Goal: Task Accomplishment & Management: Use online tool/utility

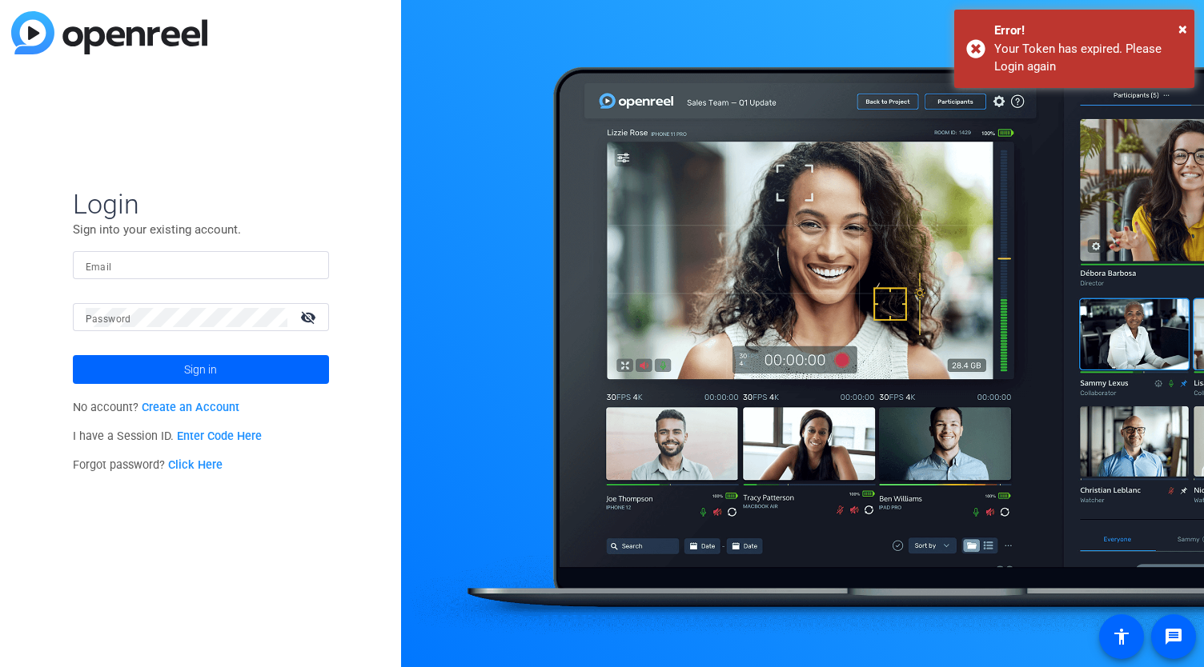
click at [200, 262] on input "Email" at bounding box center [201, 265] width 230 height 19
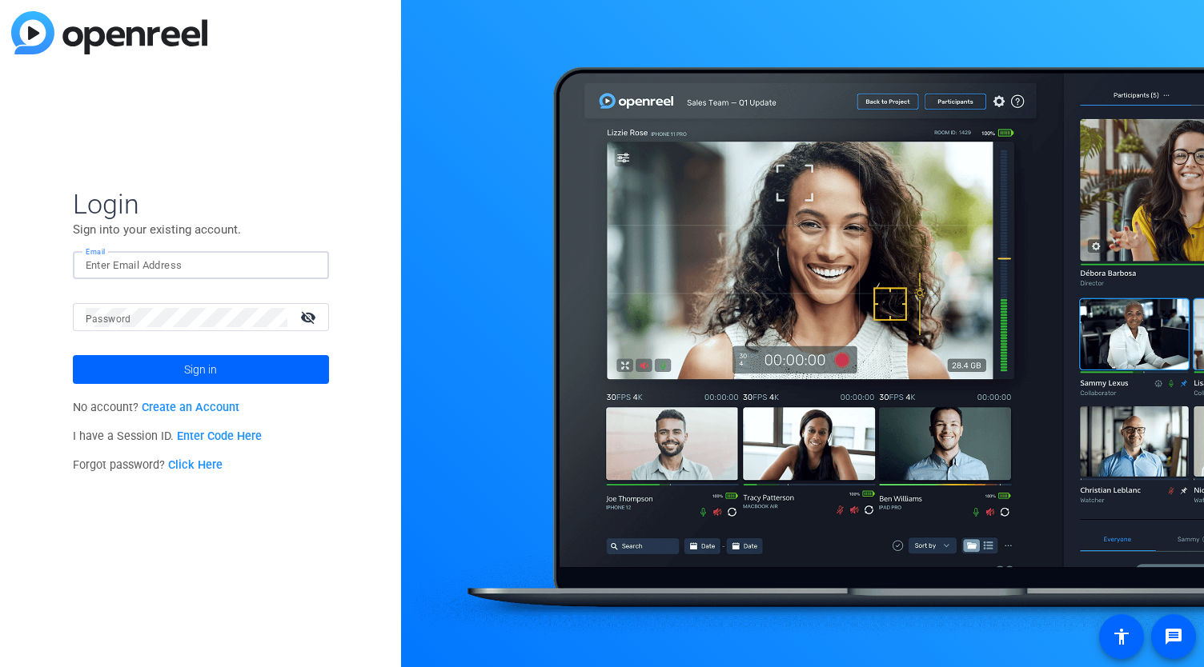
type input "[PERSON_NAME][EMAIL_ADDRESS][DOMAIN_NAME]"
click at [190, 376] on span "Sign in" at bounding box center [200, 370] width 33 height 40
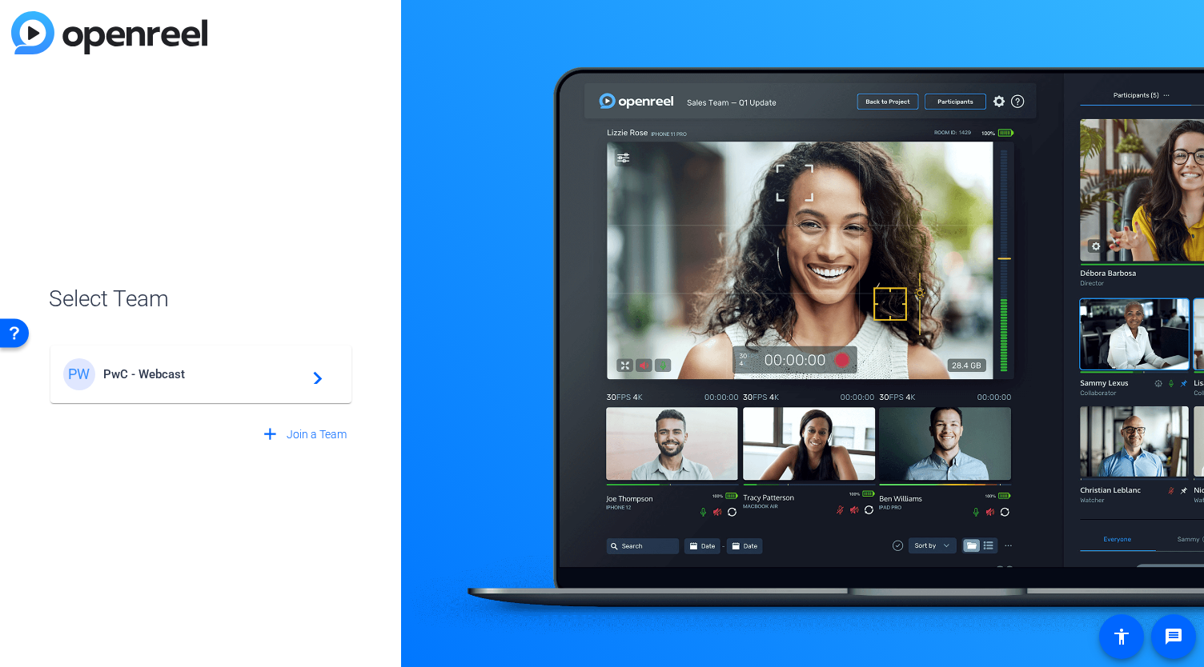
click at [250, 395] on mat-card-content "PW PwC - Webcast navigate_next" at bounding box center [200, 375] width 301 height 58
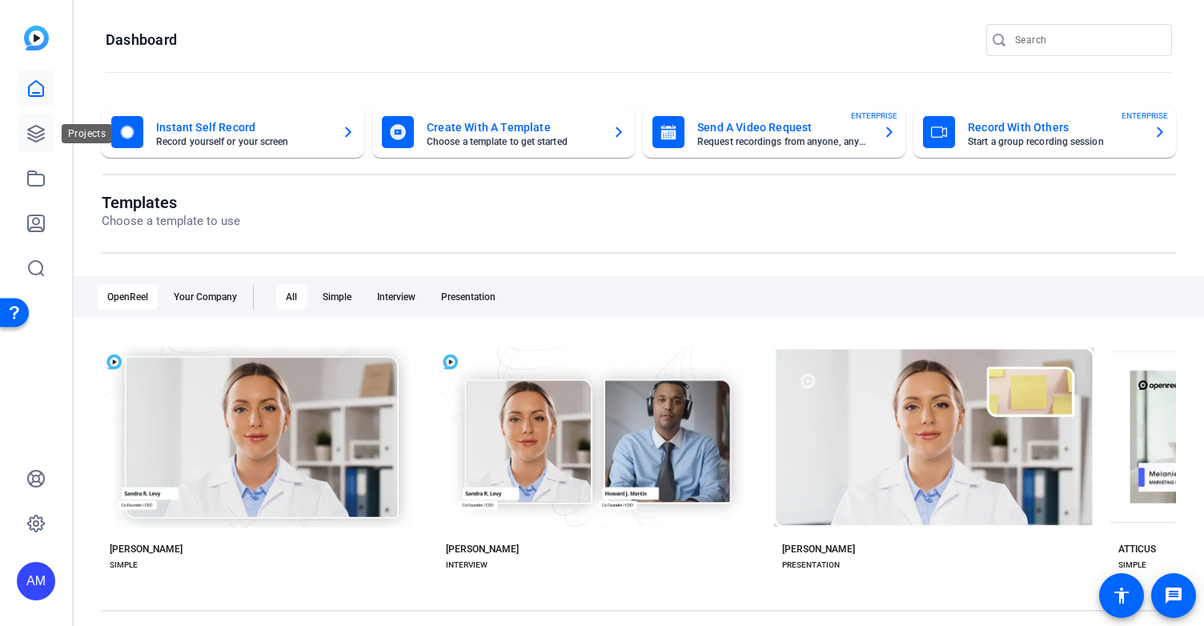
click at [37, 134] on icon at bounding box center [35, 133] width 19 height 19
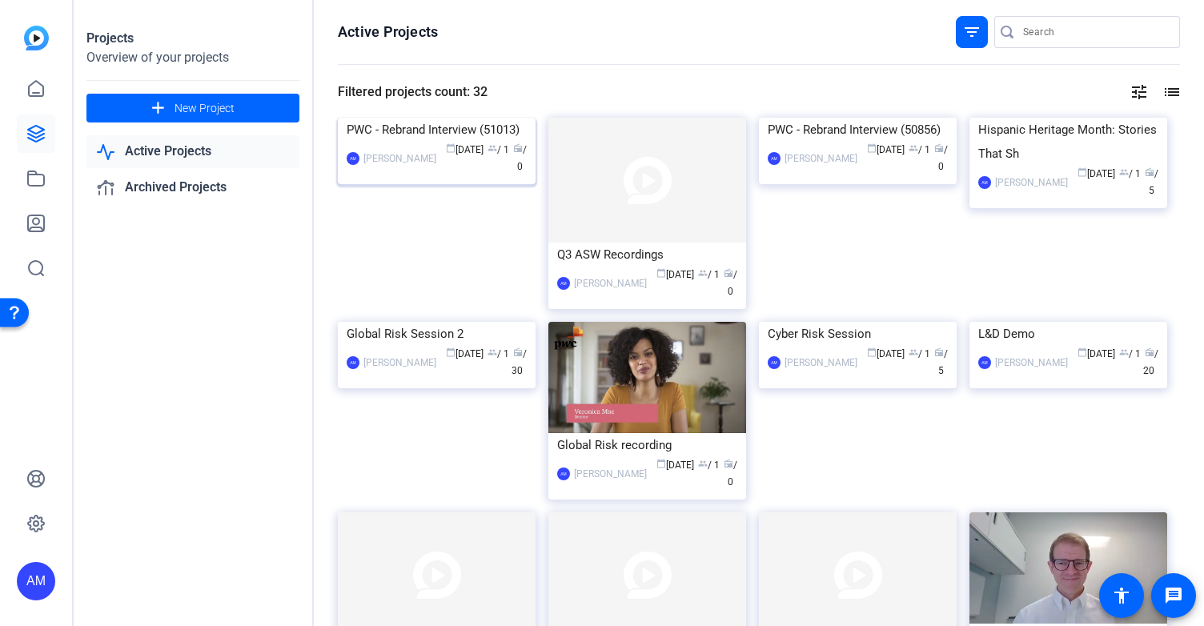
click at [452, 118] on img at bounding box center [437, 118] width 198 height 0
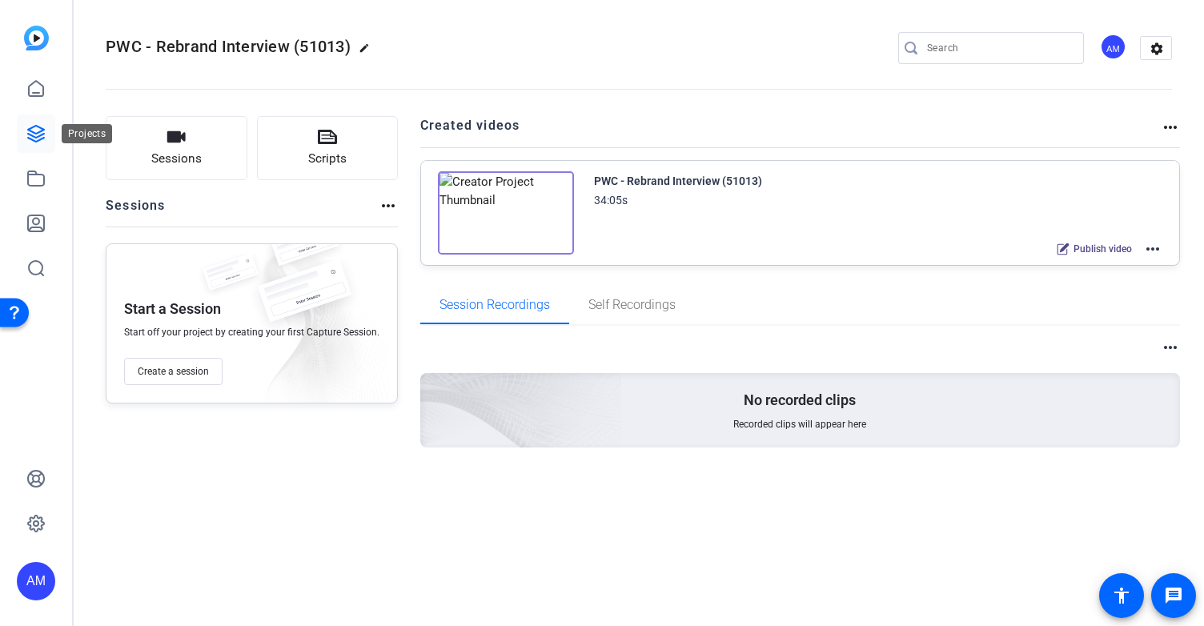
click at [34, 137] on icon at bounding box center [36, 134] width 16 height 16
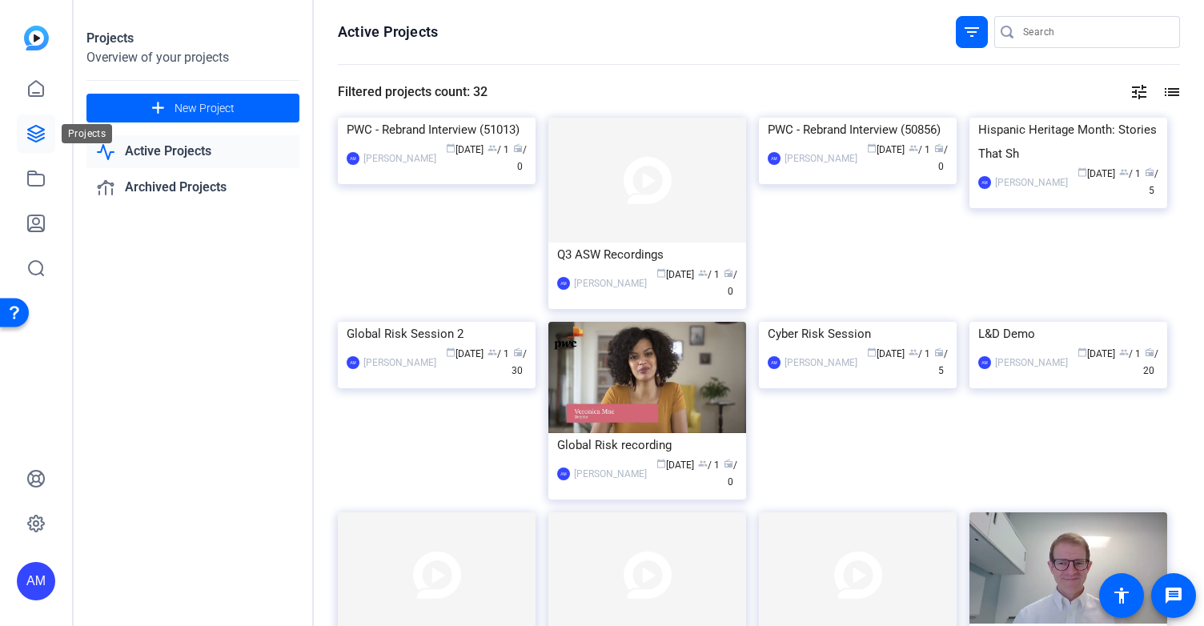
click at [38, 137] on icon at bounding box center [36, 134] width 16 height 16
click at [455, 118] on img at bounding box center [437, 118] width 198 height 0
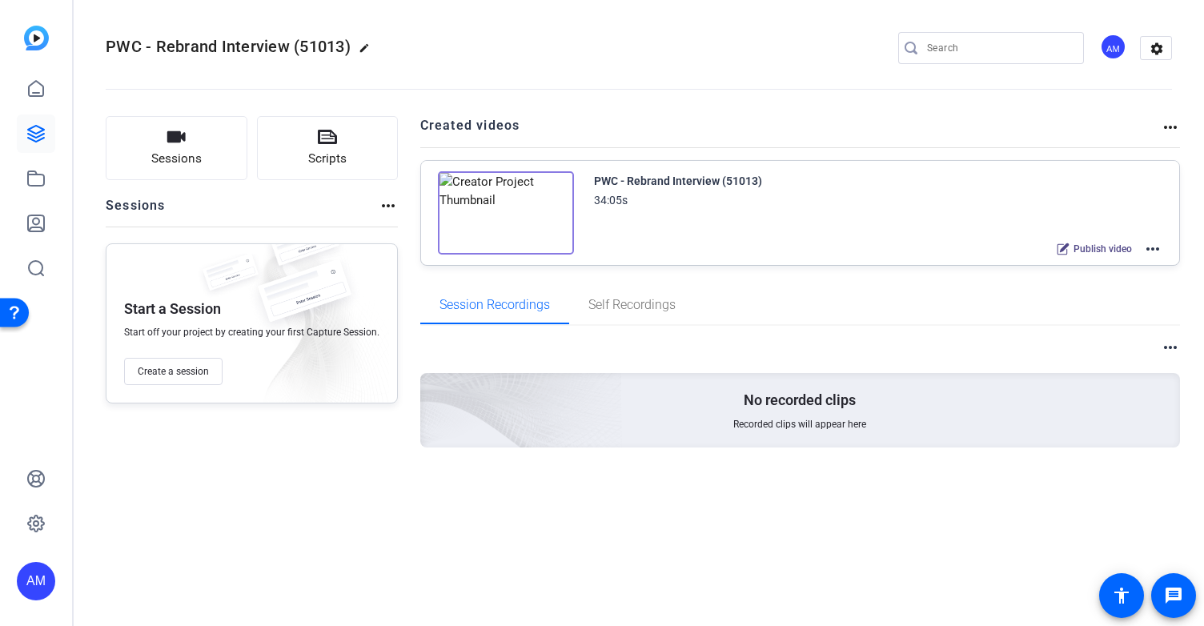
click at [1174, 127] on mat-icon "more_horiz" at bounding box center [1169, 127] width 19 height 19
click at [1156, 249] on div at bounding box center [602, 313] width 1204 height 626
click at [1152, 243] on mat-icon "more_horiz" at bounding box center [1152, 248] width 19 height 19
click at [1105, 268] on span "Edit in Creator" at bounding box center [1094, 267] width 111 height 19
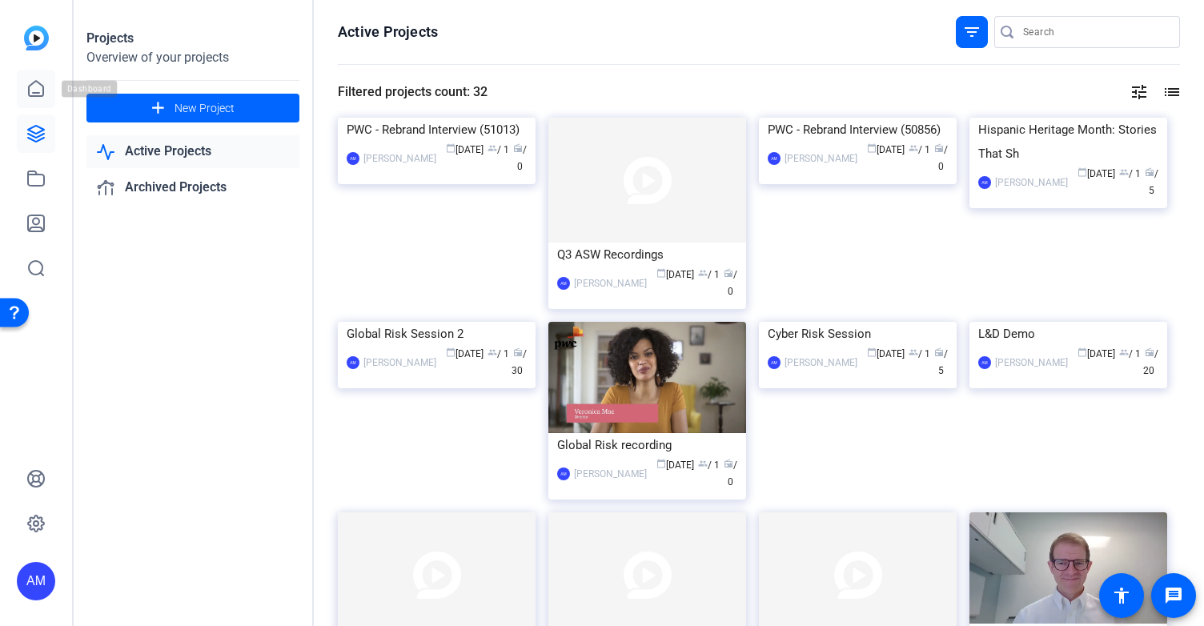
click at [39, 95] on icon at bounding box center [36, 88] width 14 height 15
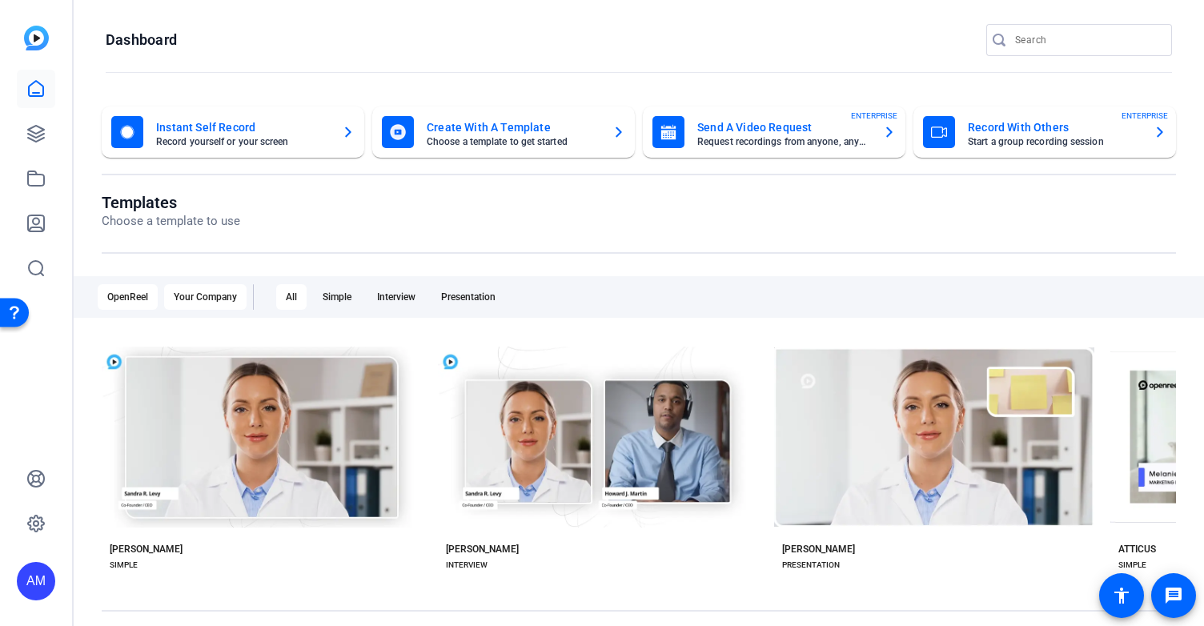
click at [218, 297] on div "Your Company" at bounding box center [205, 297] width 82 height 26
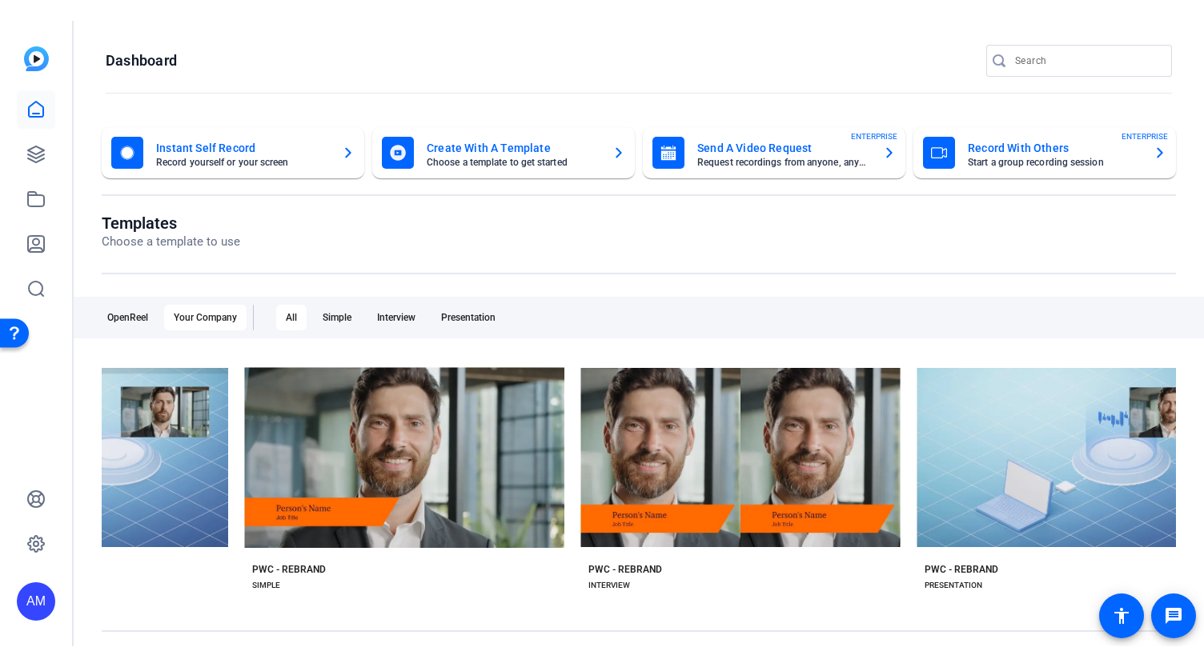
scroll to position [0, 1881]
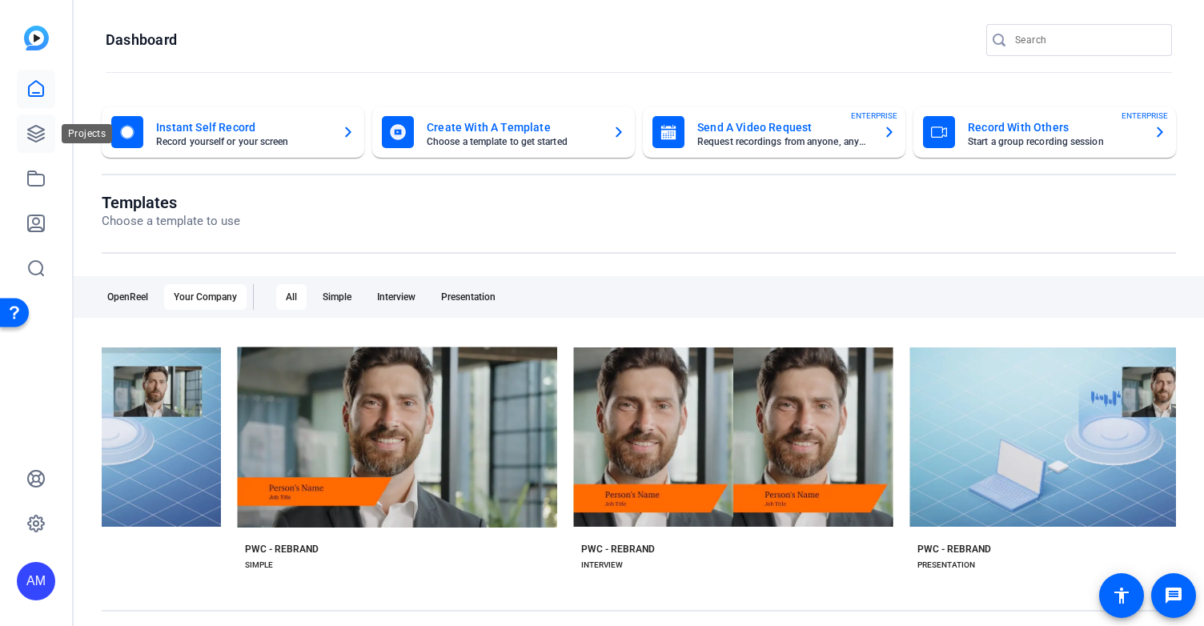
click at [36, 126] on icon at bounding box center [36, 134] width 16 height 16
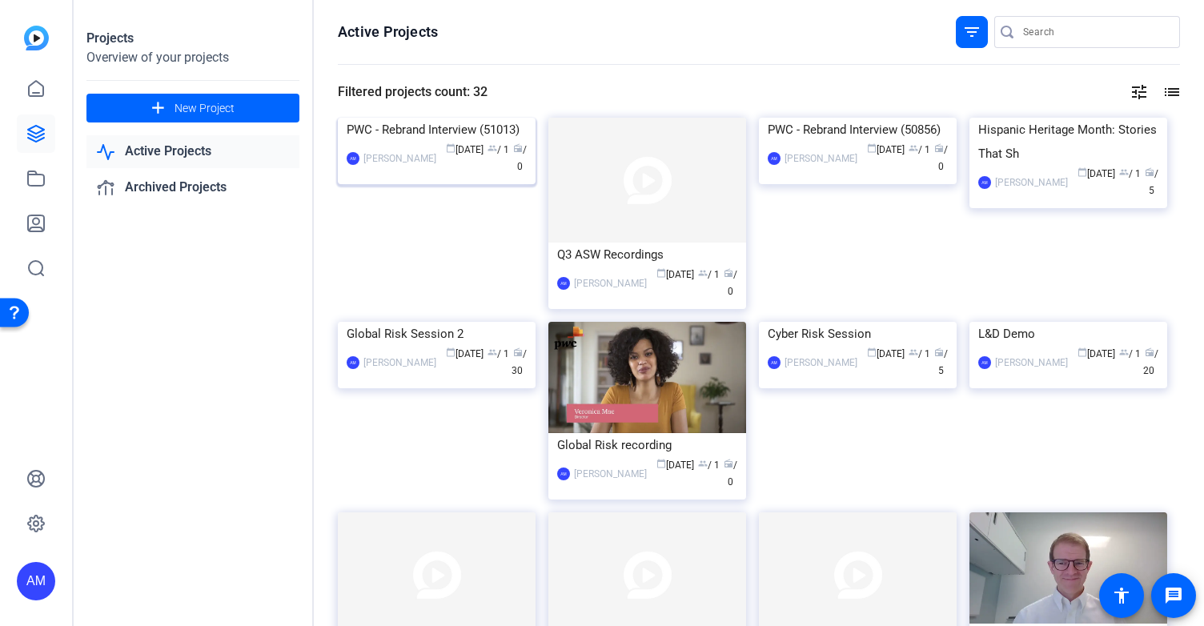
click at [441, 118] on img at bounding box center [437, 118] width 198 height 0
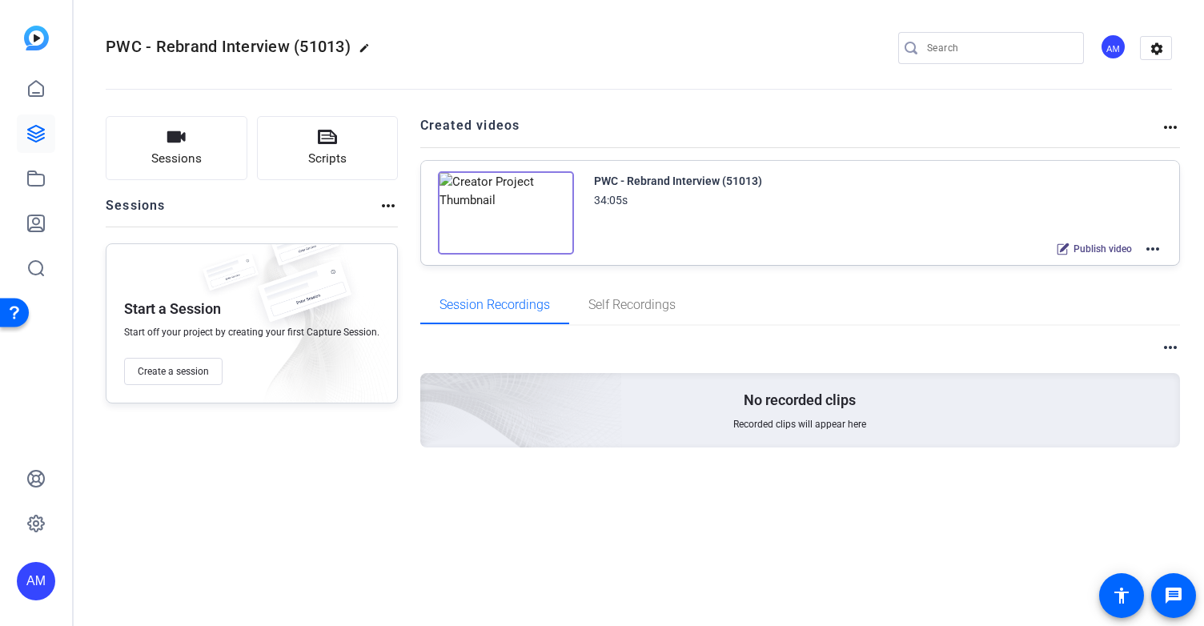
click at [1155, 244] on mat-icon "more_horiz" at bounding box center [1152, 248] width 19 height 19
click at [1101, 265] on span "Edit in Creator" at bounding box center [1094, 267] width 111 height 19
